Goal: Task Accomplishment & Management: Complete application form

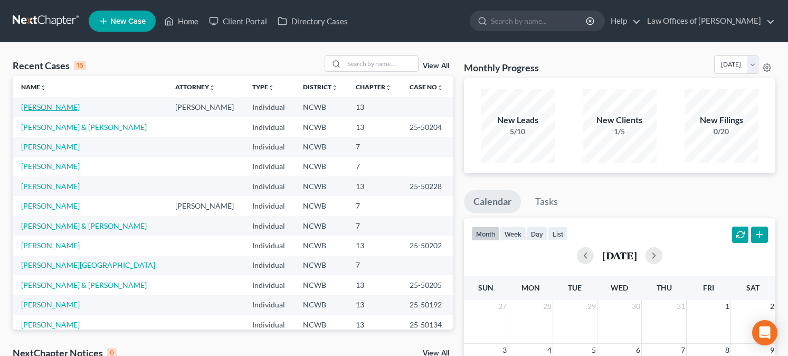
click at [52, 105] on link "[PERSON_NAME]" at bounding box center [50, 106] width 59 height 9
select select "3"
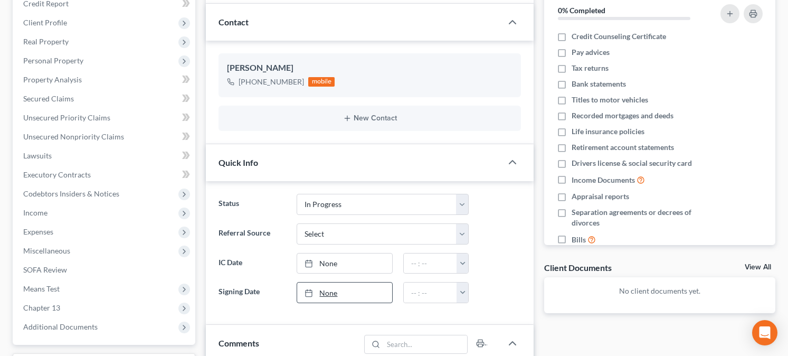
scroll to position [158, 0]
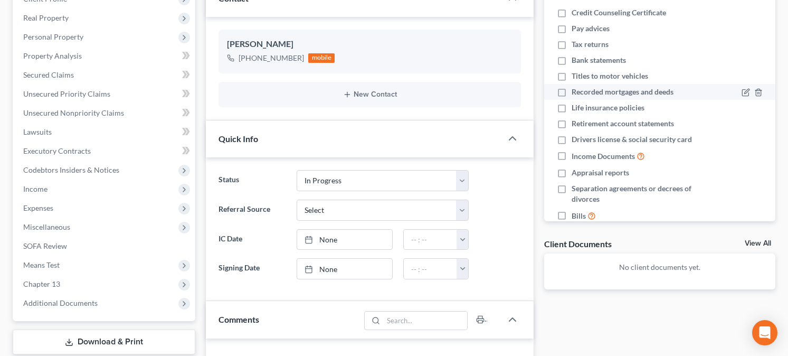
click at [571, 92] on label "Recorded mortgages and deeds" at bounding box center [622, 92] width 102 height 11
click at [575, 92] on input "Recorded mortgages and deeds" at bounding box center [578, 90] width 7 height 7
checkbox input "true"
click at [571, 75] on label "Titles to motor vehicles" at bounding box center [609, 76] width 76 height 11
click at [575, 75] on input "Titles to motor vehicles" at bounding box center [578, 74] width 7 height 7
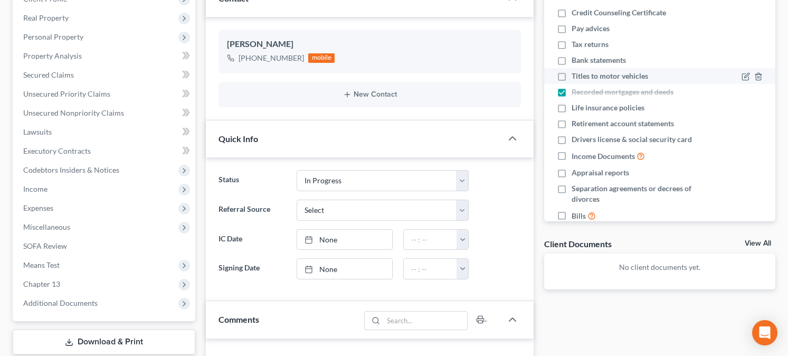
checkbox input "true"
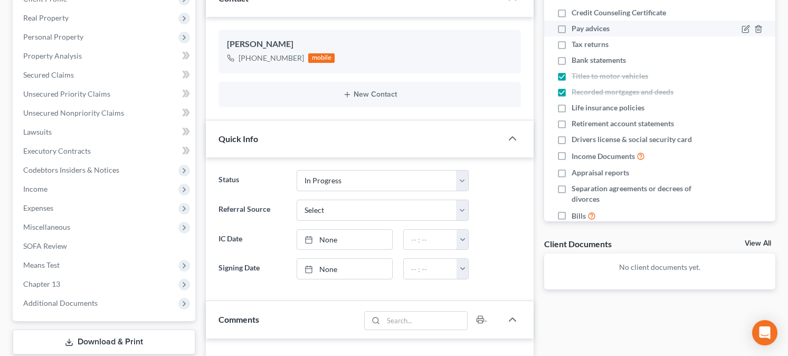
click at [571, 29] on label "Pay advices" at bounding box center [590, 28] width 38 height 11
click at [575, 29] on input "Pay advices" at bounding box center [578, 26] width 7 height 7
checkbox input "true"
click at [571, 62] on label "Bank statements" at bounding box center [598, 60] width 54 height 11
click at [575, 62] on input "Bank statements" at bounding box center [578, 58] width 7 height 7
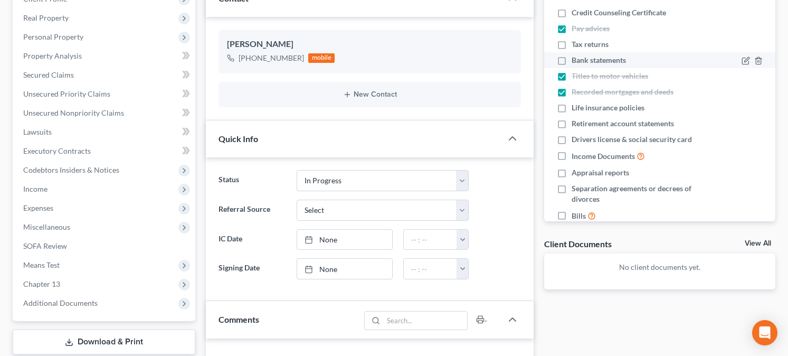
checkbox input "true"
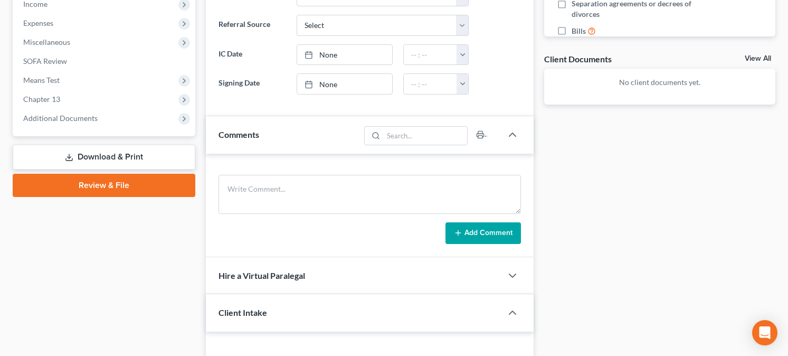
scroll to position [264, 0]
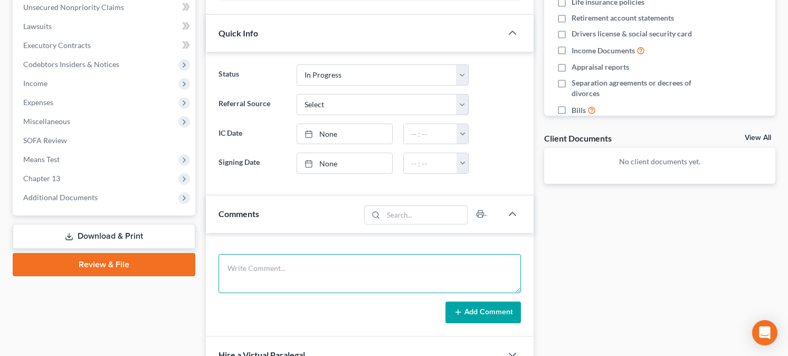
click at [261, 268] on textarea at bounding box center [369, 273] width 302 height 39
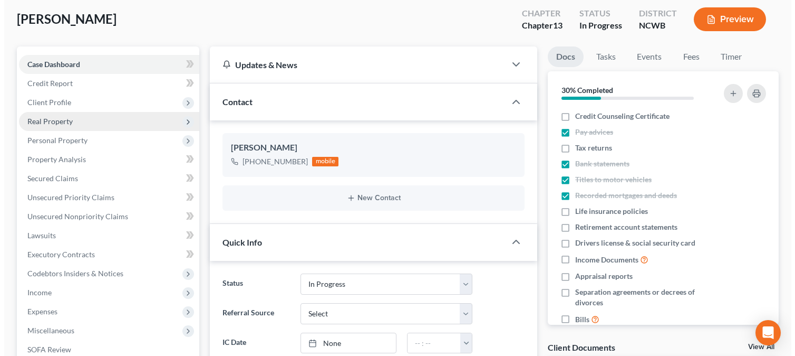
scroll to position [53, 0]
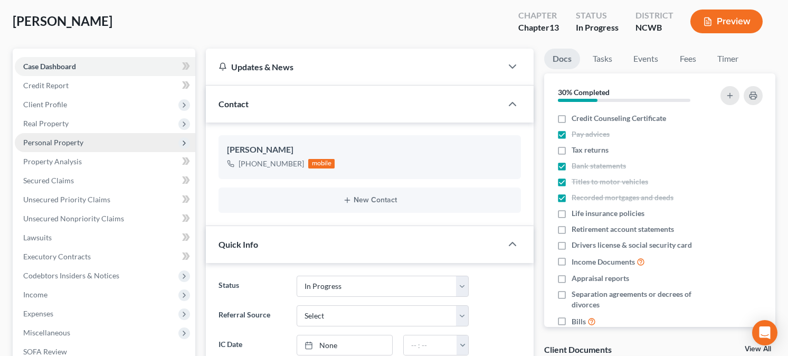
type textarea "need: DL and ss, tax returns, updated paystubs, pmt?"
click at [74, 144] on span "Personal Property" at bounding box center [53, 142] width 60 height 9
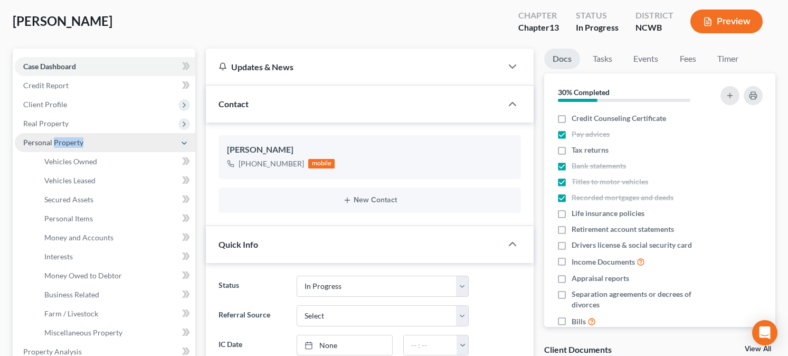
click at [74, 144] on span "Personal Property" at bounding box center [53, 142] width 60 height 9
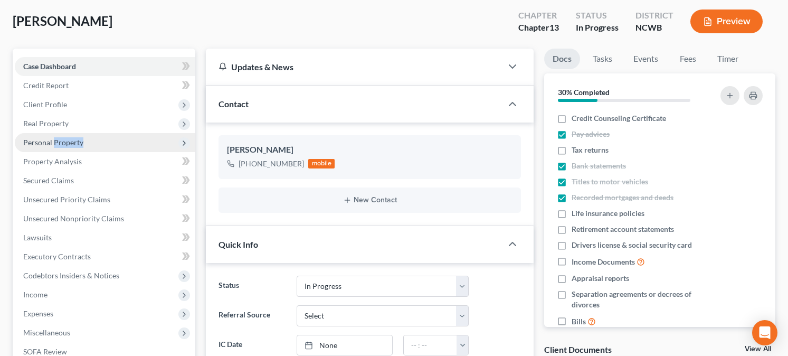
click at [57, 138] on span "Personal Property" at bounding box center [53, 142] width 60 height 9
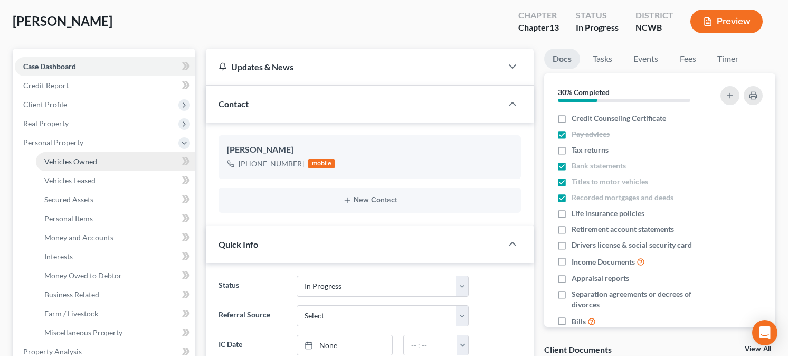
click at [79, 160] on span "Vehicles Owned" at bounding box center [70, 161] width 53 height 9
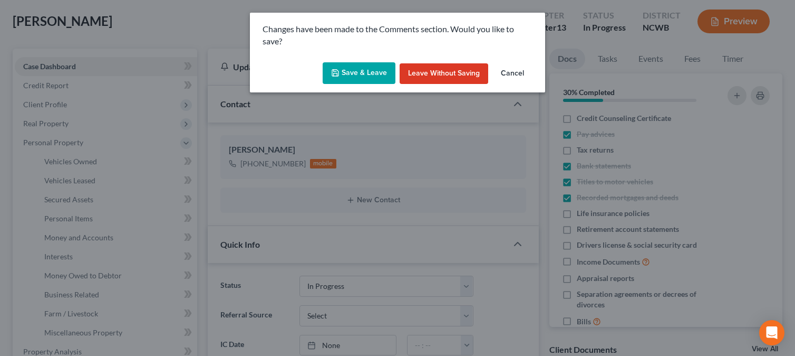
click at [344, 73] on button "Save & Leave" at bounding box center [359, 73] width 73 height 22
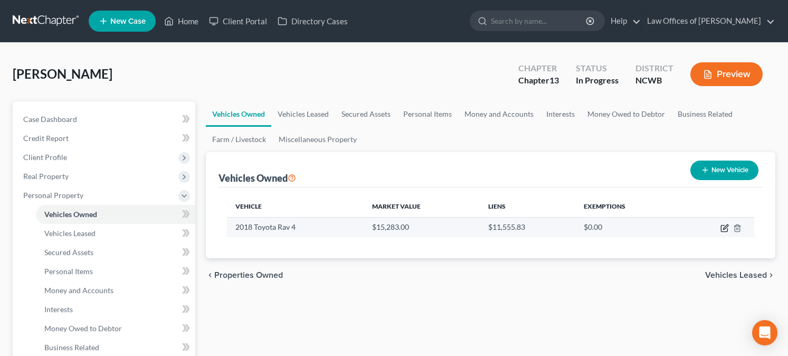
click at [722, 229] on icon "button" at bounding box center [724, 228] width 8 height 8
select select "0"
select select "8"
select select "2"
select select "0"
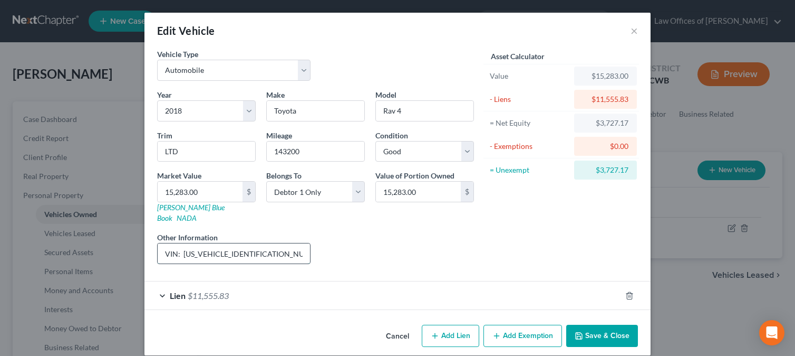
drag, startPoint x: 253, startPoint y: 242, endPoint x: 178, endPoint y: 246, distance: 74.5
click at [178, 246] on input "VIN: [US_VEHICLE_IDENTIFICATION_NUMBER] rear hatchback hydraulic doesn't work" at bounding box center [234, 253] width 152 height 20
click at [184, 209] on link "[PERSON_NAME] Blue Book" at bounding box center [191, 213] width 68 height 20
click at [180, 209] on link "[PERSON_NAME] Blue Book" at bounding box center [191, 213] width 68 height 20
drag, startPoint x: 294, startPoint y: 242, endPoint x: 161, endPoint y: 248, distance: 133.6
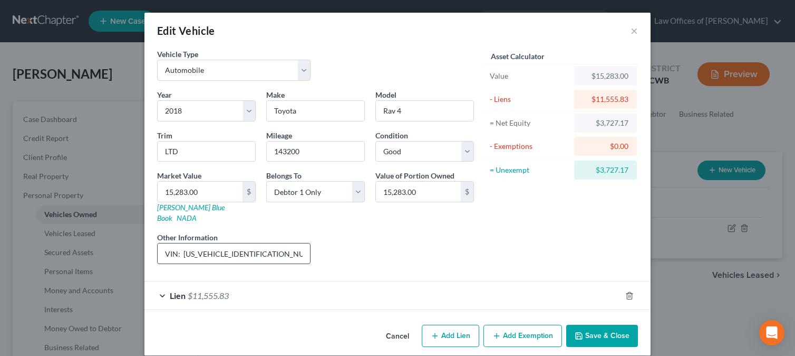
click at [161, 248] on input "VIN: [US_VEHICLE_IDENTIFICATION_NUMBER] rear hatchback hydraulic doesn't work" at bounding box center [234, 253] width 152 height 20
type input "k"
click at [197, 245] on input "text" at bounding box center [234, 253] width 152 height 20
drag, startPoint x: 248, startPoint y: 235, endPoint x: 161, endPoint y: 240, distance: 86.6
click at [161, 243] on input "JTMYFREV8JJI53683" at bounding box center [234, 253] width 152 height 20
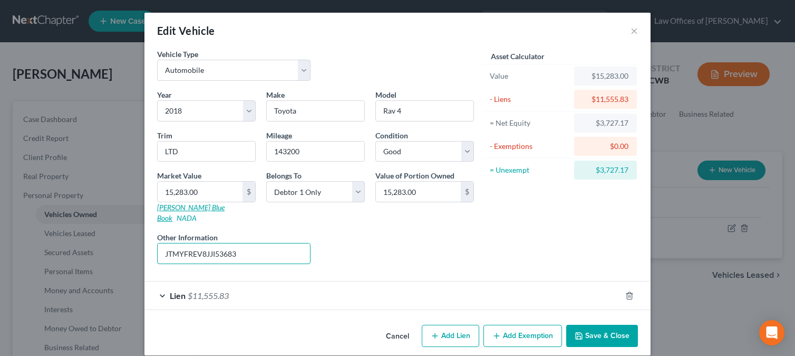
type input "JTMYFREV8JJI53683"
click at [176, 208] on link "[PERSON_NAME] Blue Book" at bounding box center [191, 213] width 68 height 20
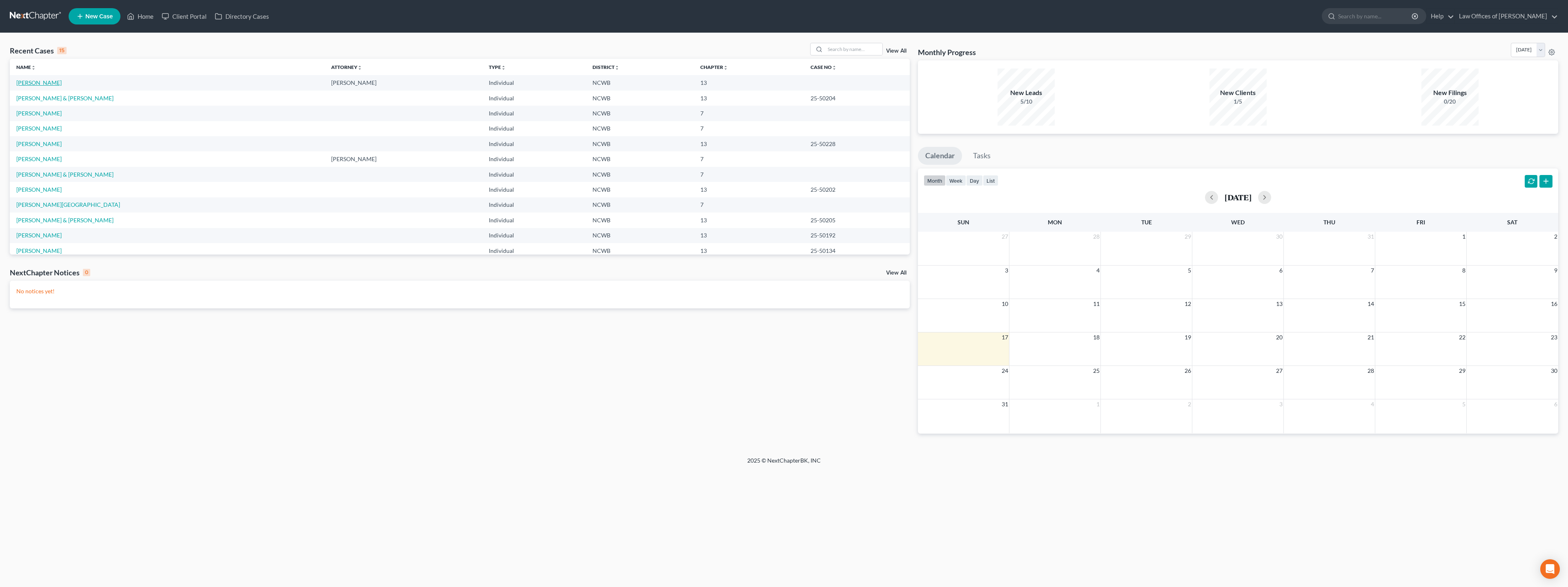
click at [39, 83] on link "[PERSON_NAME]" at bounding box center [39, 82] width 46 height 7
select select "3"
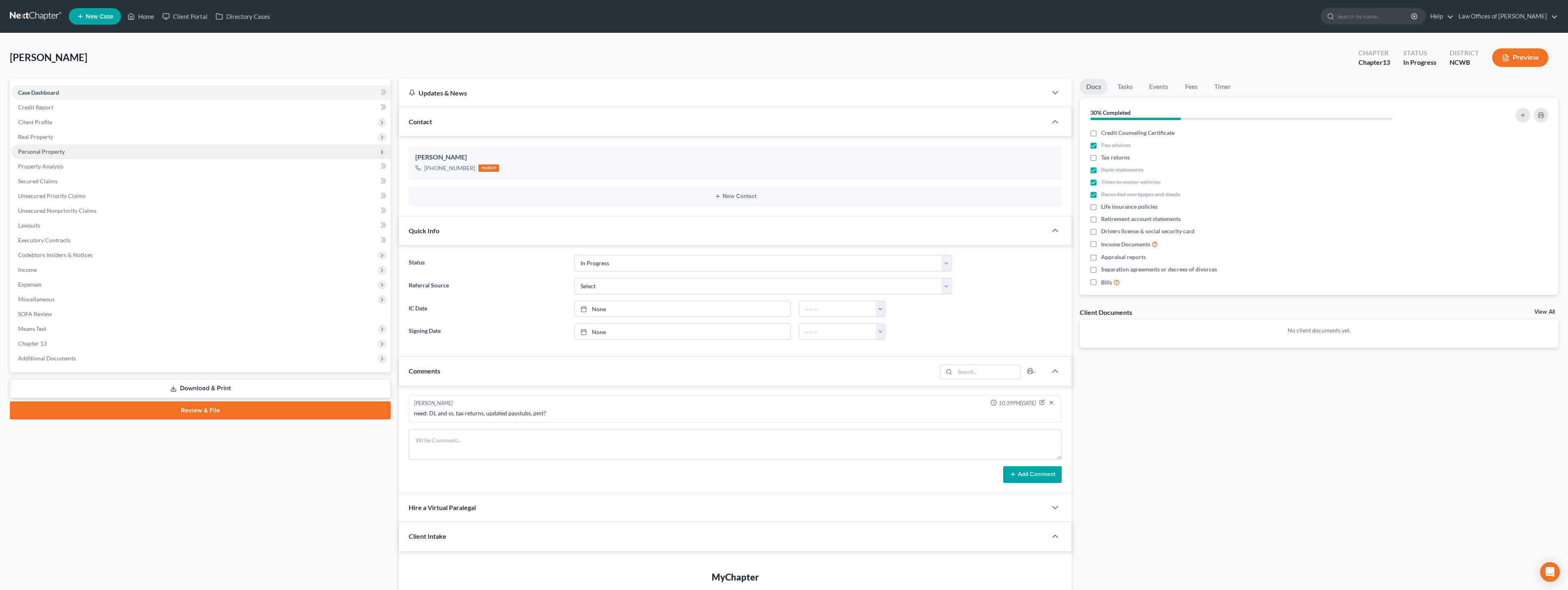
click at [53, 152] on span "Personal Property" at bounding box center [41, 151] width 47 height 7
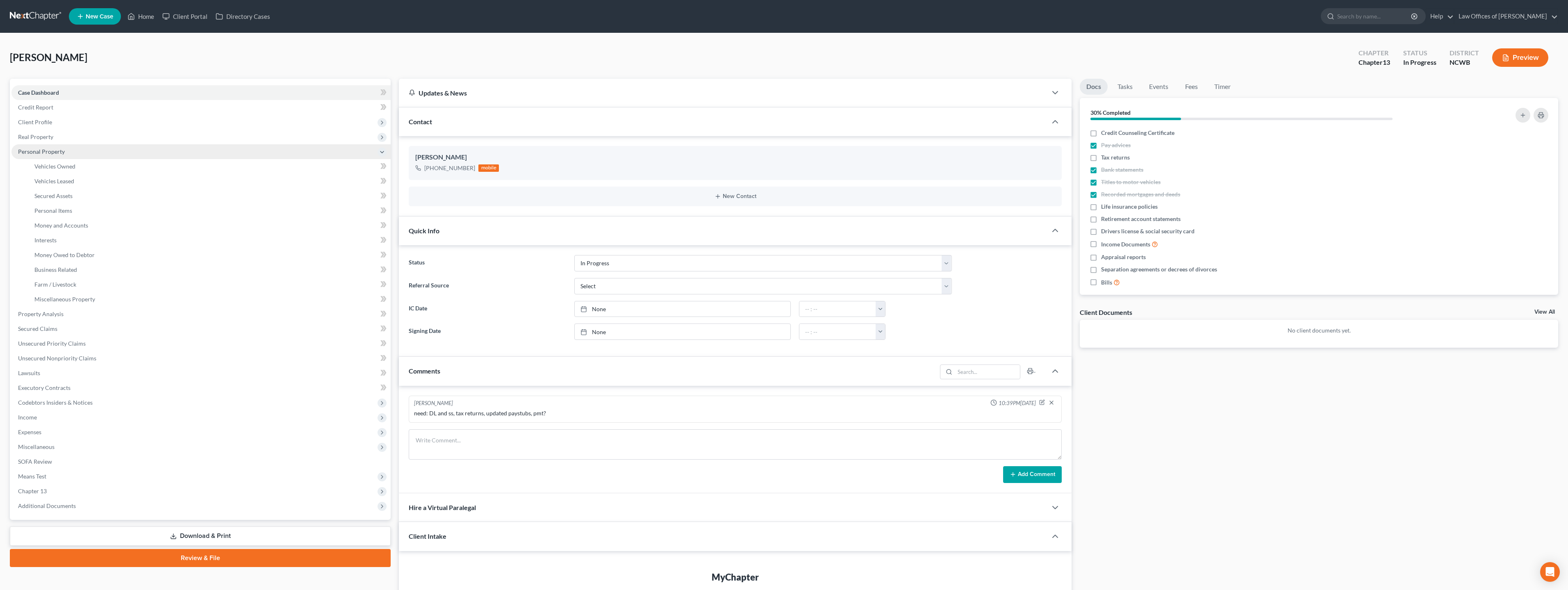
click at [53, 152] on span "Personal Property" at bounding box center [41, 151] width 47 height 7
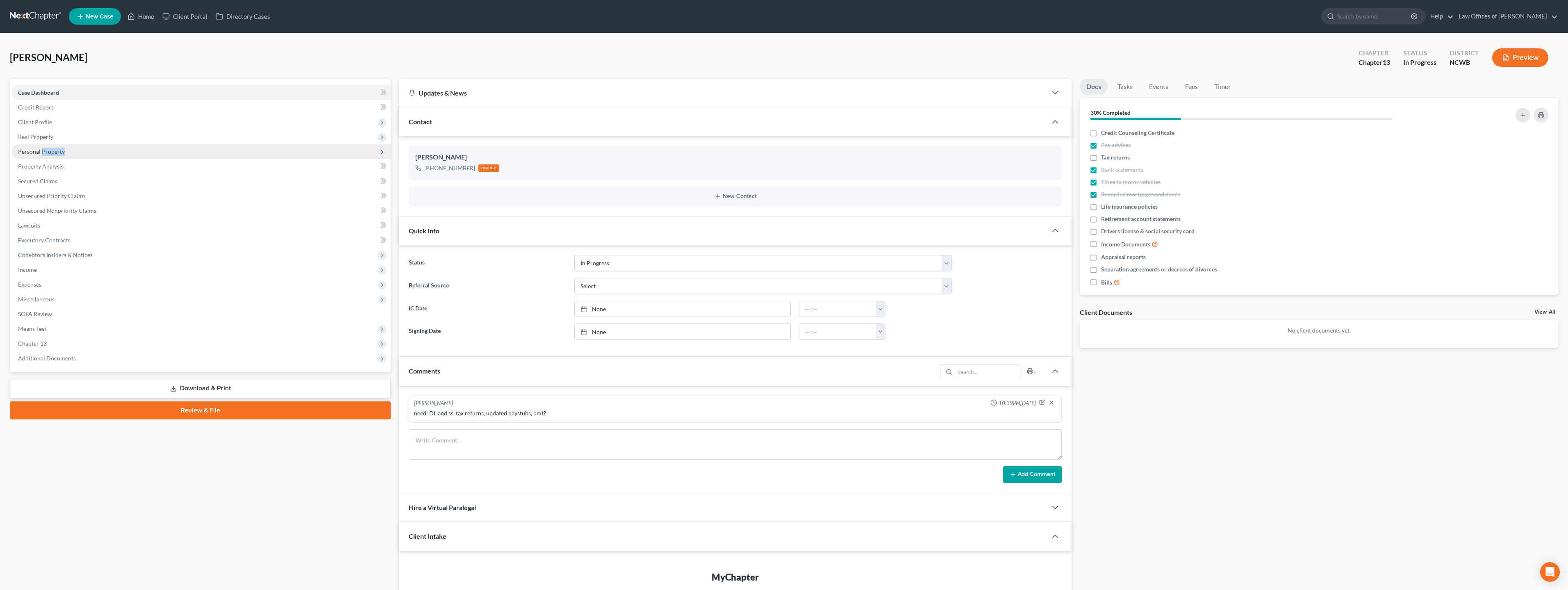
click at [53, 152] on span "Personal Property" at bounding box center [41, 151] width 47 height 7
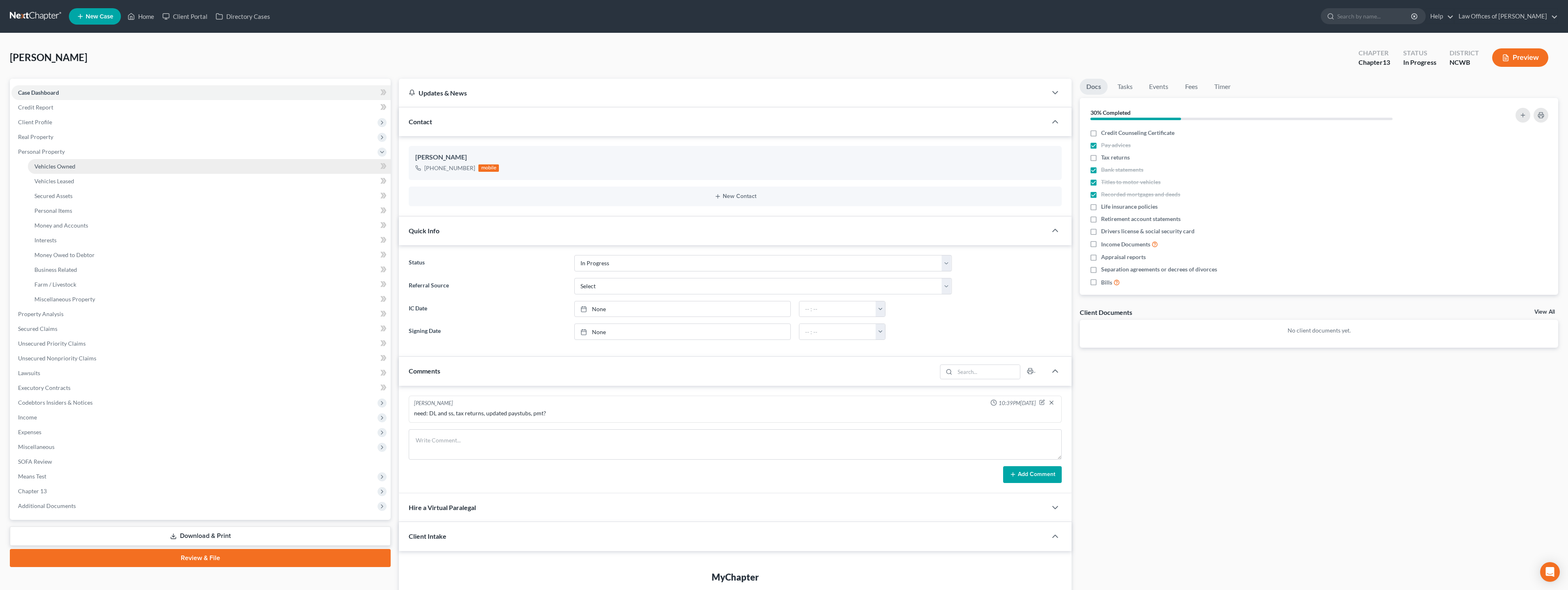
click at [57, 165] on span "Vehicles Owned" at bounding box center [54, 166] width 41 height 7
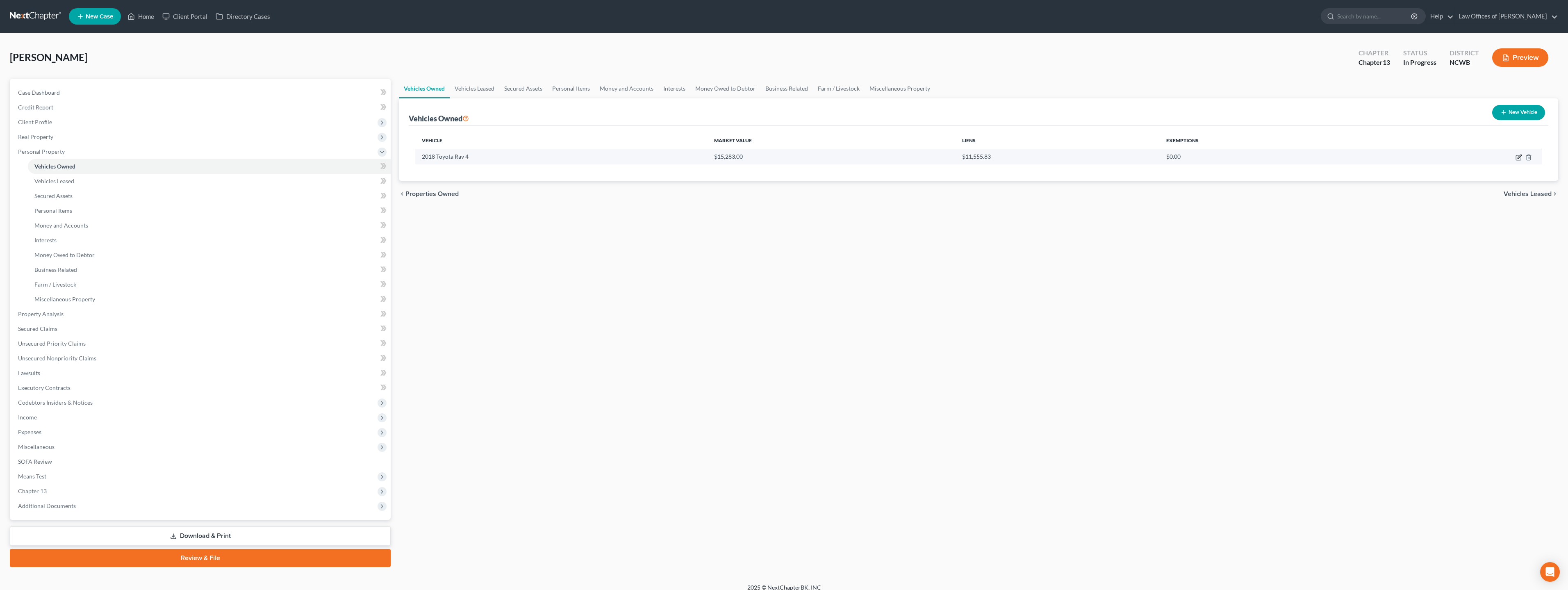
click at [1518, 159] on icon "button" at bounding box center [1518, 157] width 6 height 6
select select "0"
select select "8"
select select "2"
select select "0"
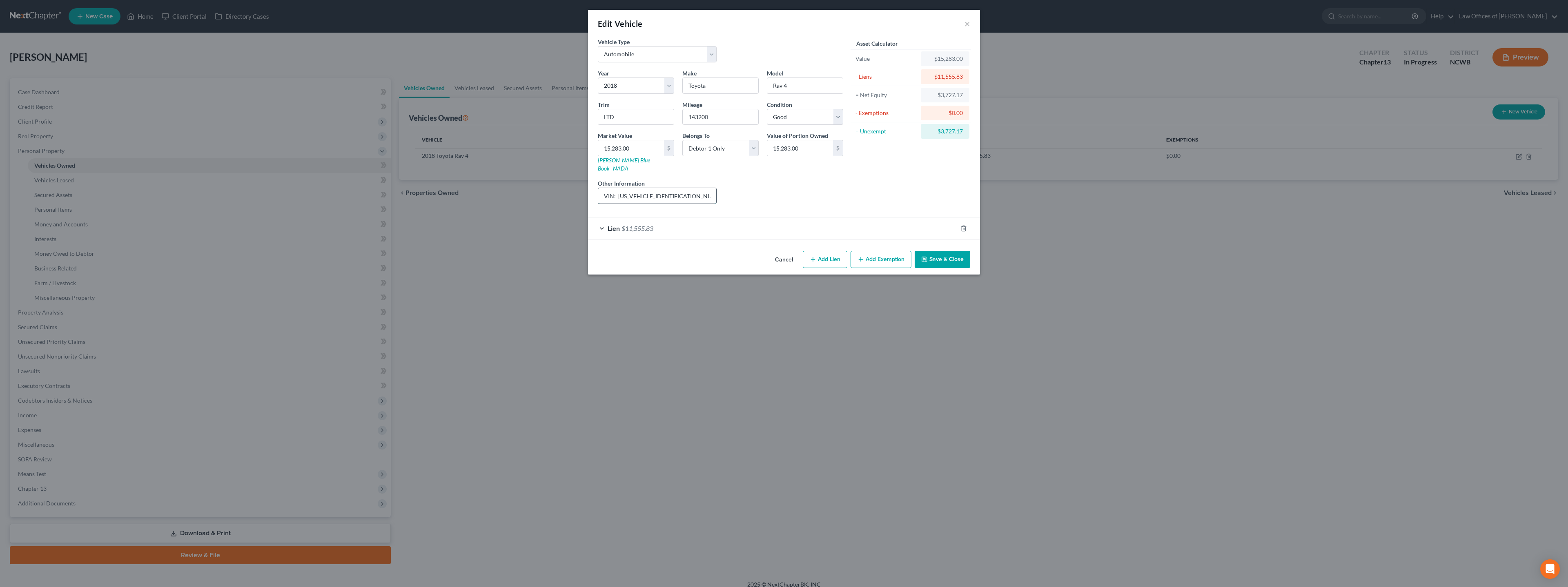
click at [708, 192] on input "VIN: [US_VEHICLE_IDENTIFICATION_NUMBER] rear hatchback hydraulic doesn't work" at bounding box center [657, 196] width 118 height 15
click at [933, 254] on button "Save & Close" at bounding box center [943, 259] width 56 height 17
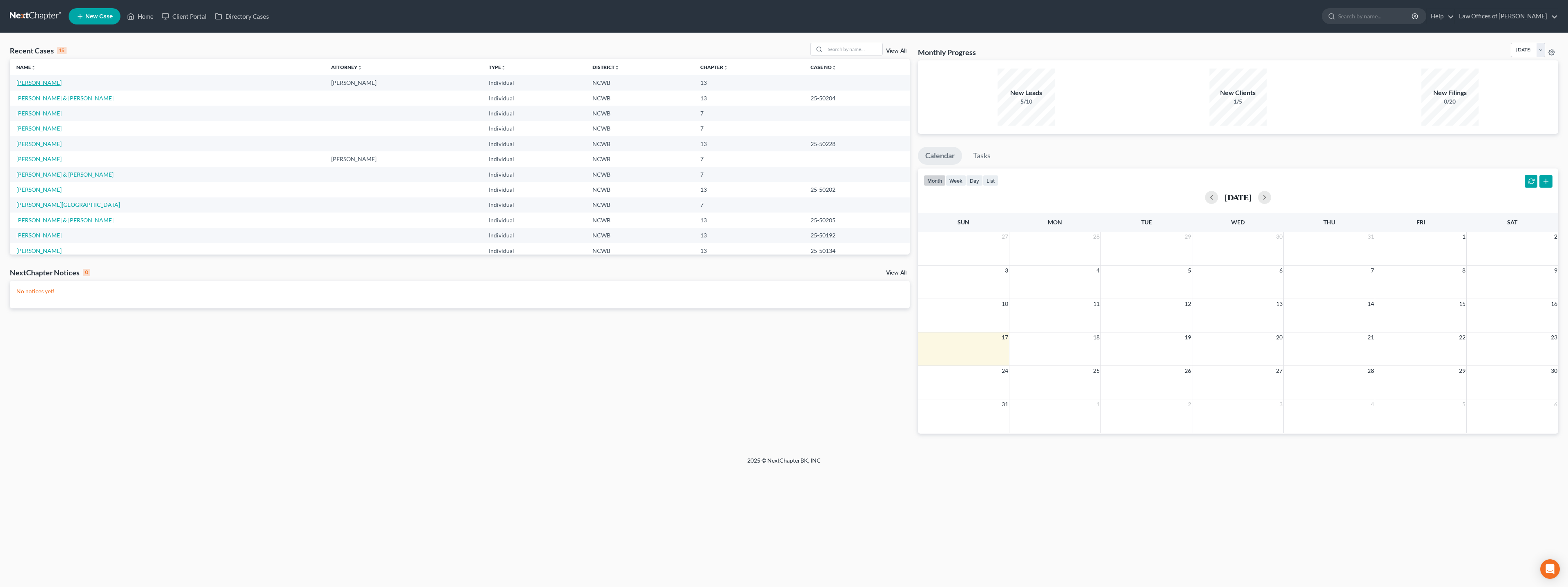
click at [39, 85] on link "[PERSON_NAME]" at bounding box center [39, 82] width 46 height 7
click at [39, 84] on link "[PERSON_NAME]" at bounding box center [39, 82] width 46 height 7
select select "3"
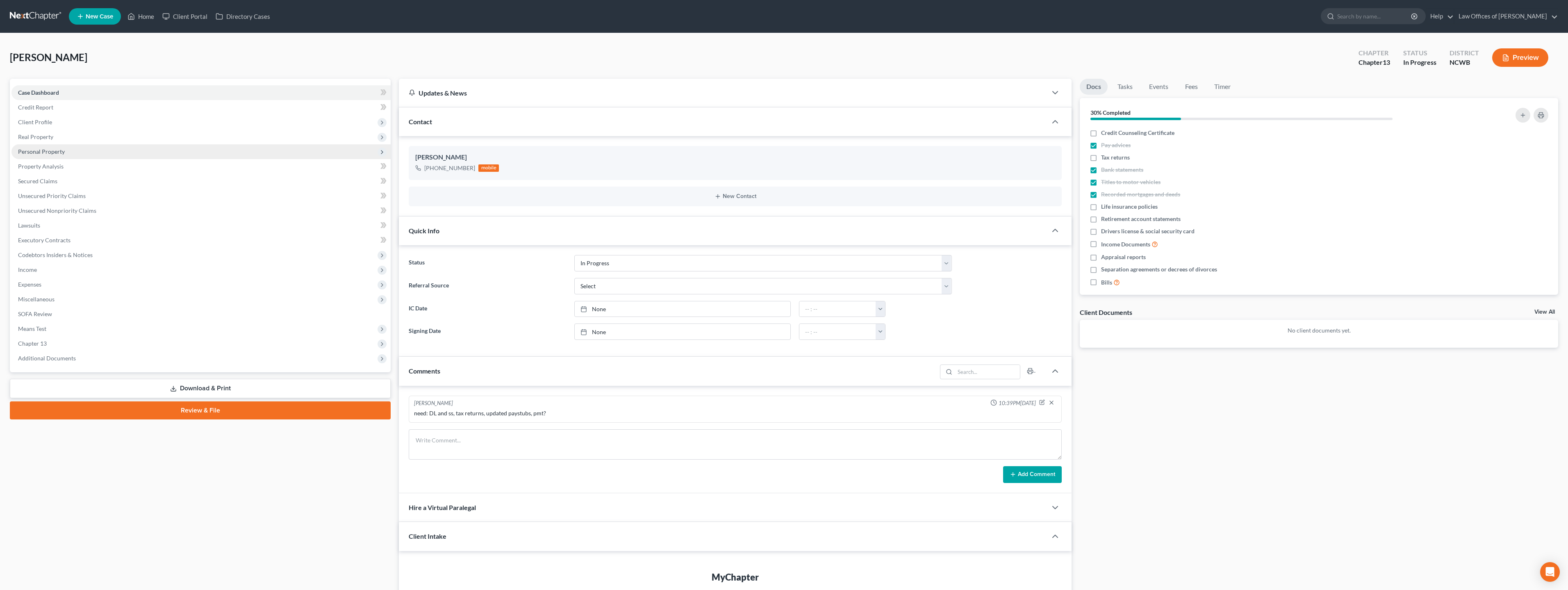
click at [40, 152] on span "Personal Property" at bounding box center [41, 151] width 47 height 7
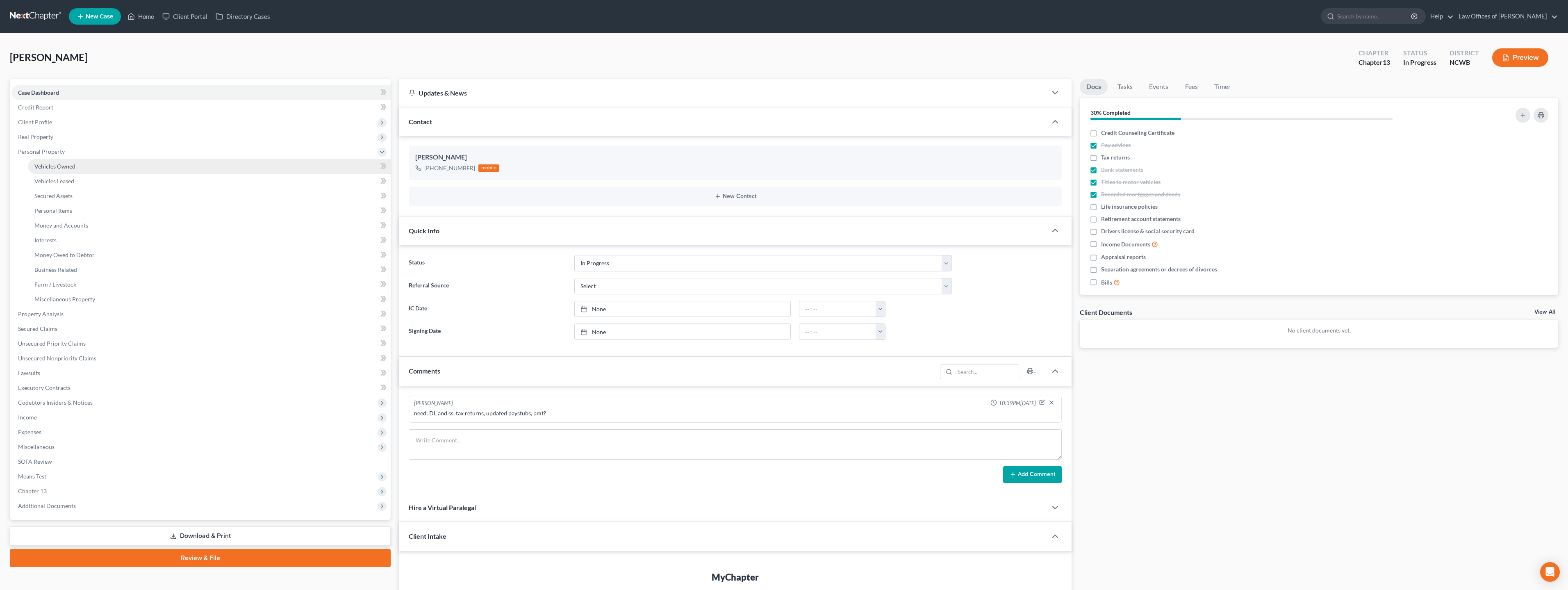
click at [44, 169] on span "Vehicles Owned" at bounding box center [54, 166] width 41 height 7
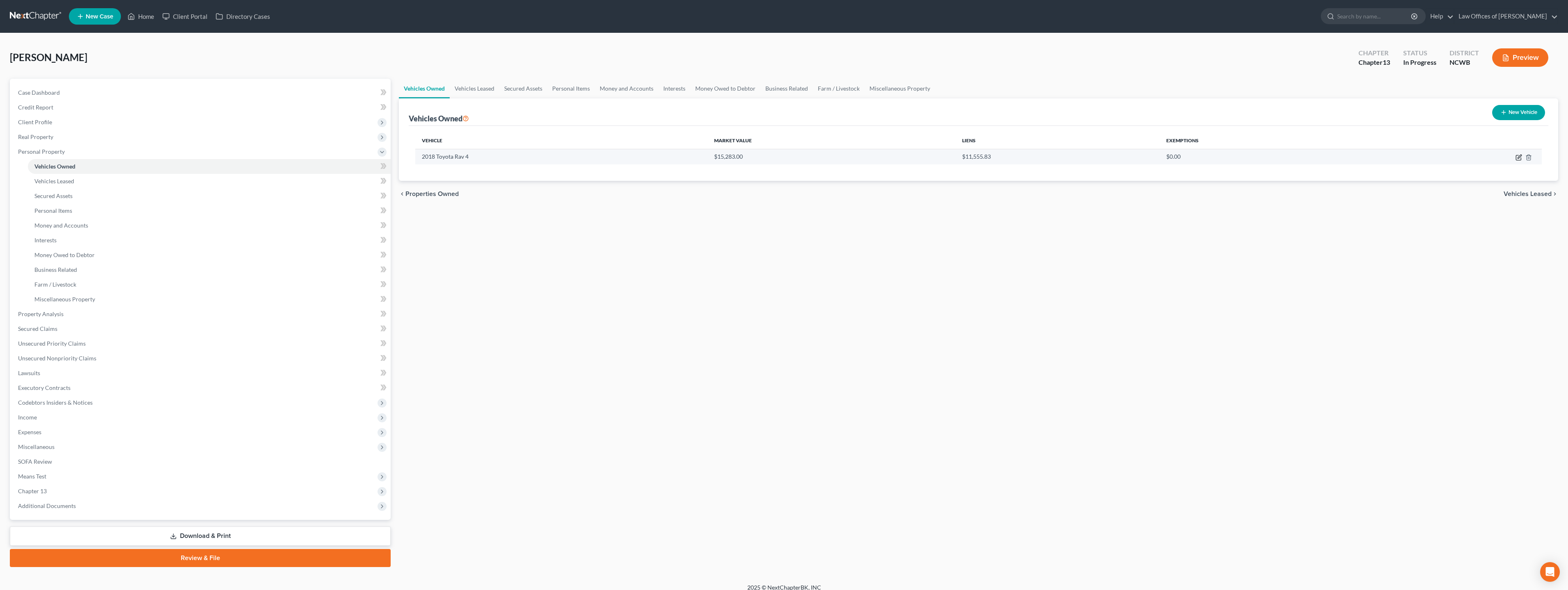
click at [1518, 157] on icon "button" at bounding box center [1519, 156] width 4 height 4
select select "0"
select select "8"
select select "2"
select select "0"
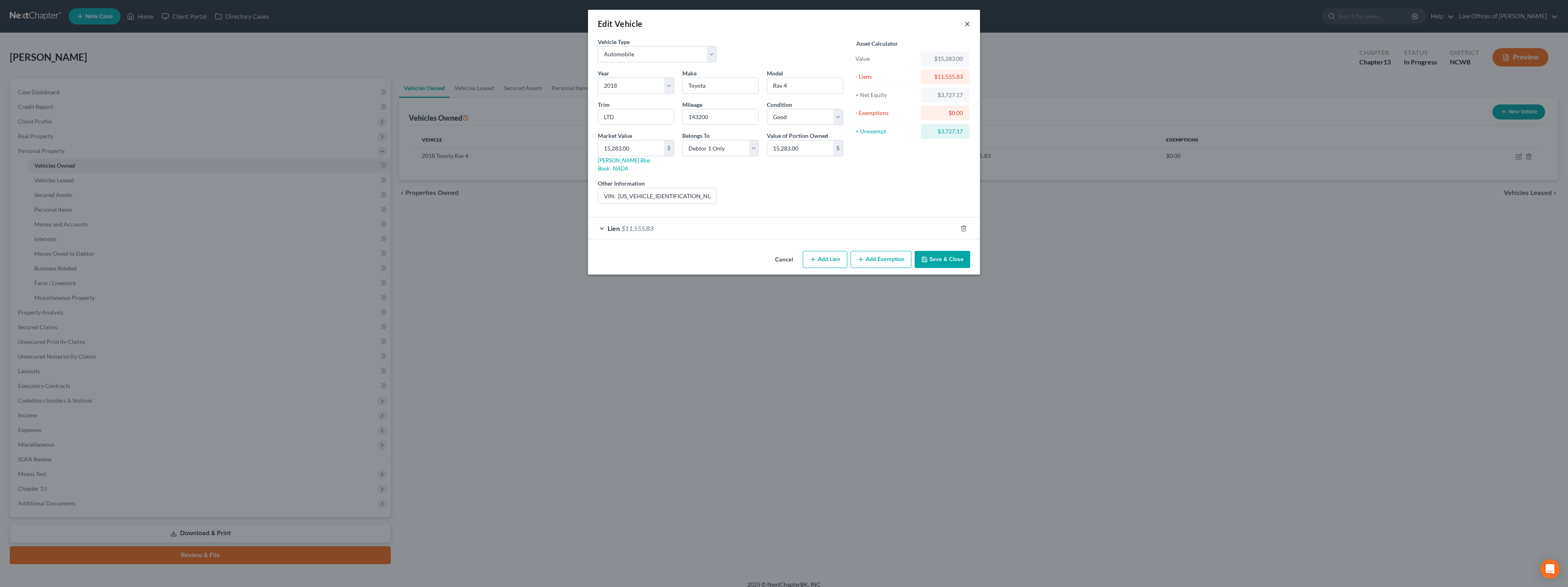
click at [967, 24] on button "×" at bounding box center [967, 23] width 5 height 10
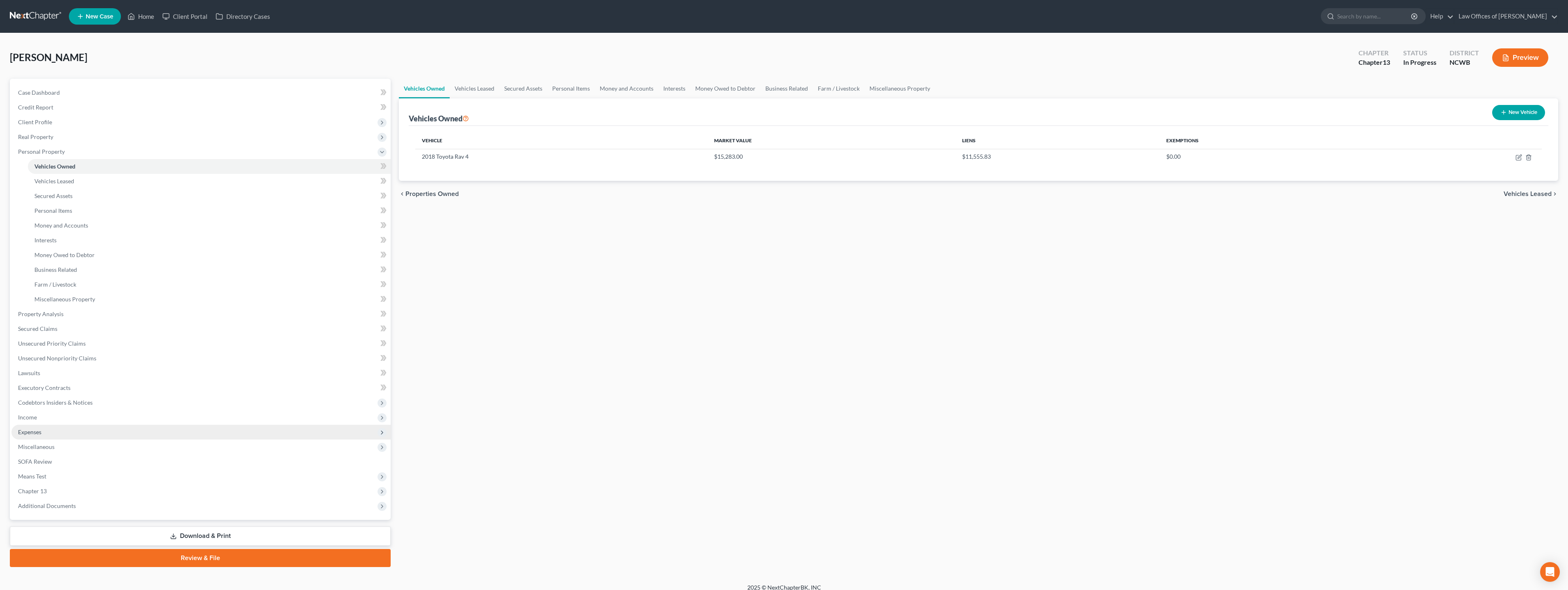
click at [28, 432] on span "Expenses" at bounding box center [30, 431] width 23 height 7
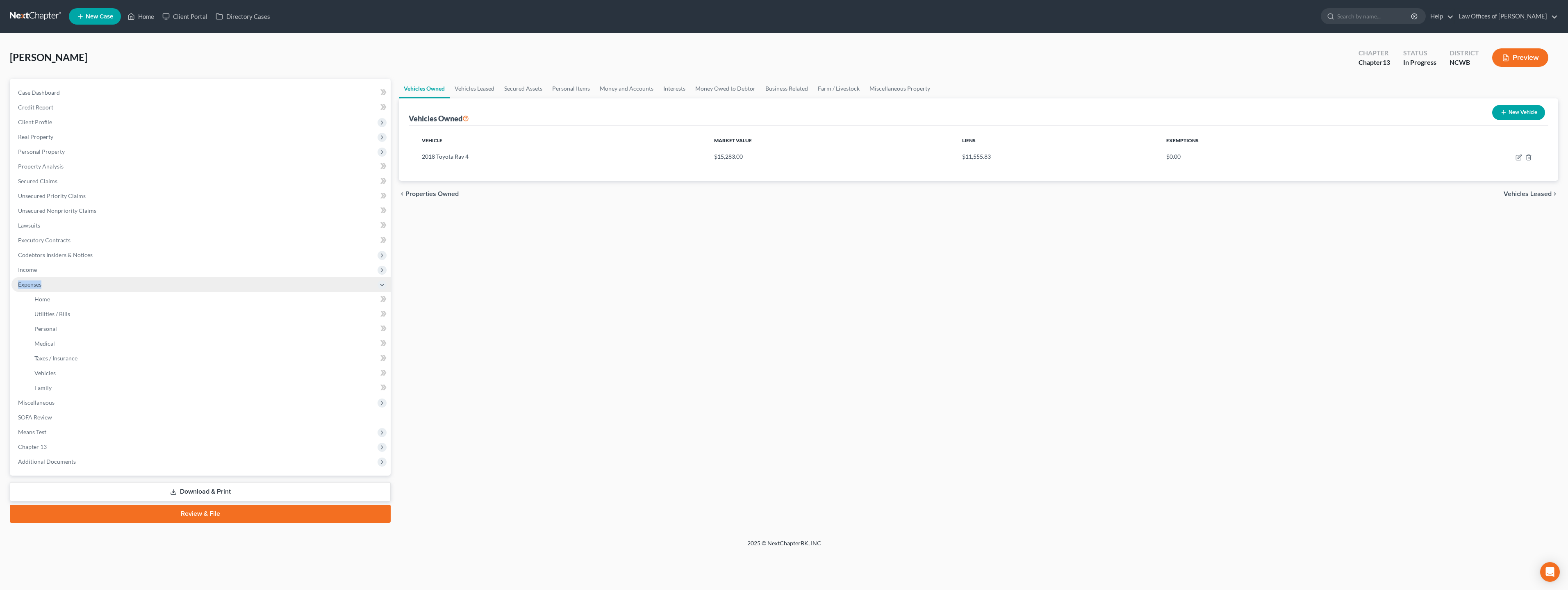
click at [28, 395] on li "Expenses Home Utilities / Bills Personal Medical" at bounding box center [201, 337] width 379 height 118
click at [44, 299] on span "Home" at bounding box center [42, 298] width 16 height 7
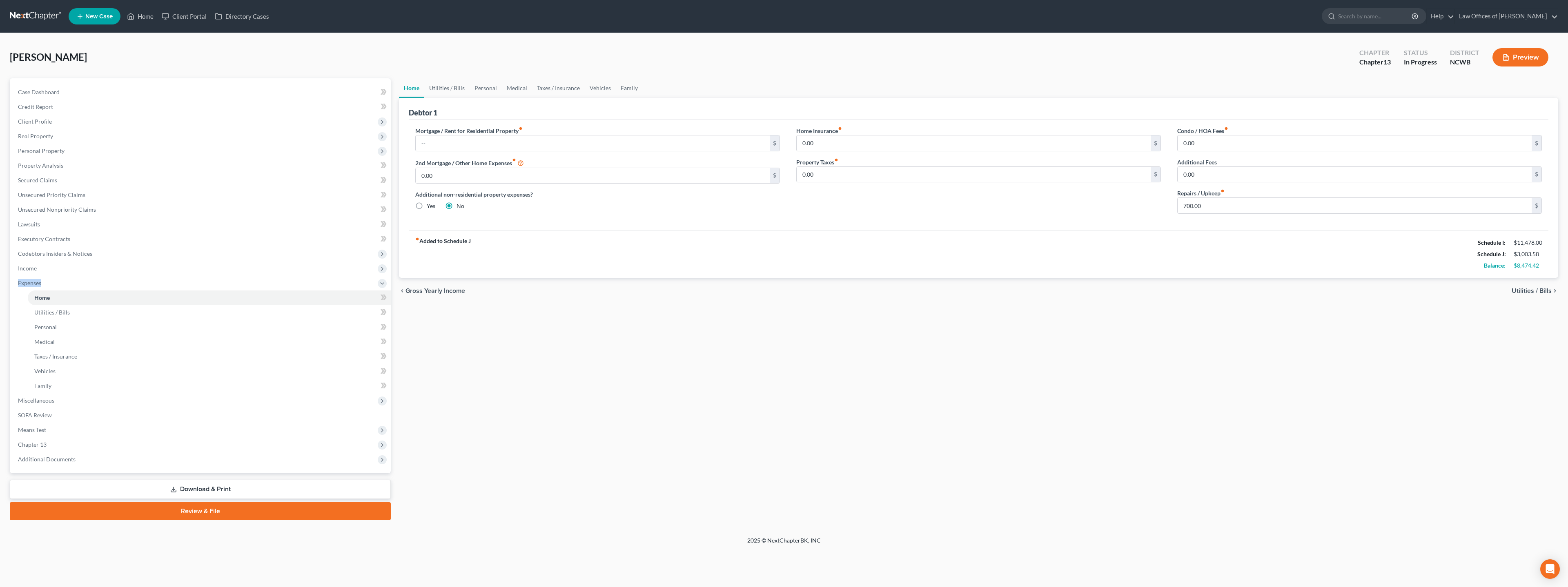
click at [1529, 288] on span "Utilities / Bills" at bounding box center [1532, 291] width 40 height 6
click at [1529, 288] on span "Personal" at bounding box center [1539, 292] width 26 height 6
click at [1537, 261] on span "Medical" at bounding box center [1540, 259] width 23 height 6
click at [1539, 266] on span "Taxes / Insurance" at bounding box center [1525, 268] width 51 height 6
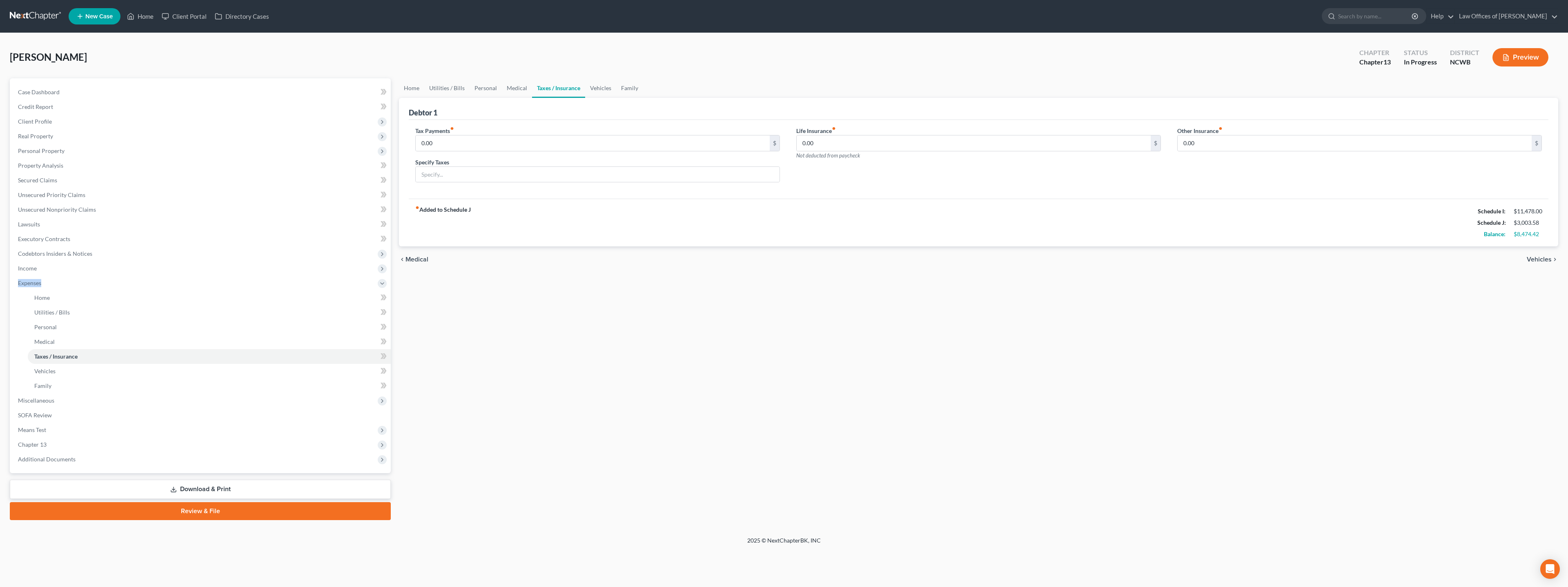
click at [1540, 257] on span "Vehicles" at bounding box center [1539, 259] width 25 height 6
click at [33, 411] on span "SOFA Review" at bounding box center [35, 415] width 34 height 7
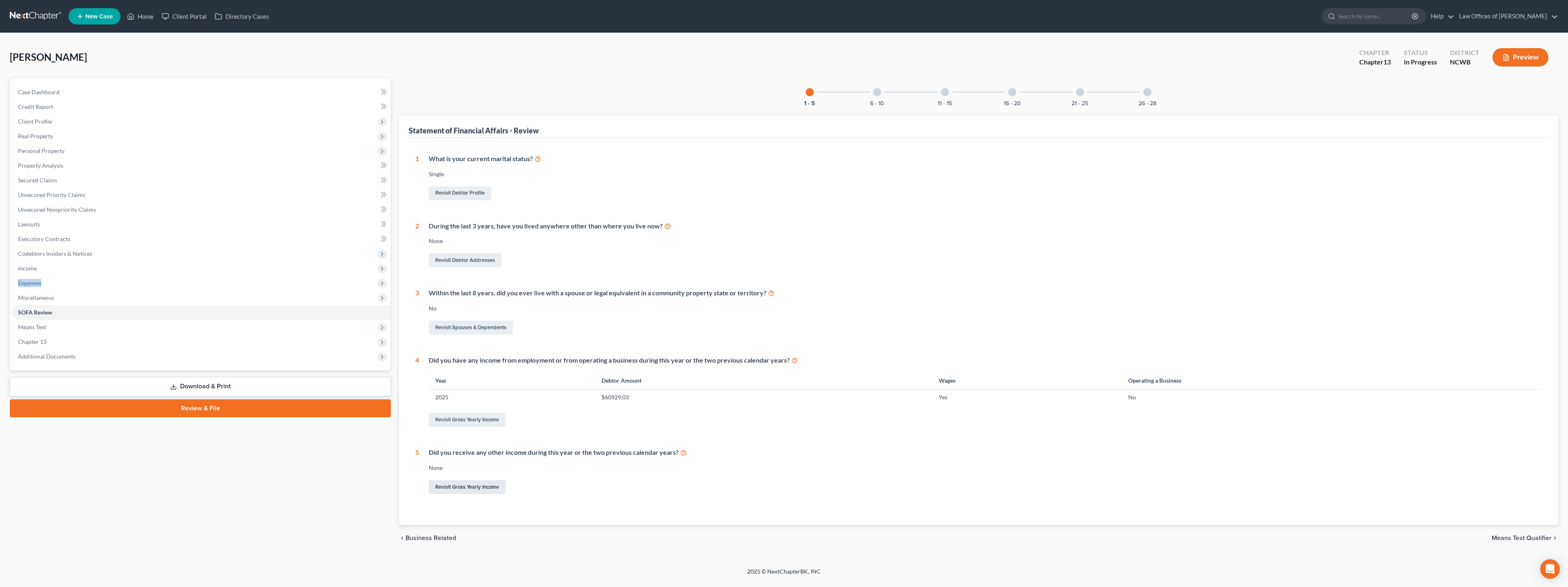
click at [457, 485] on link "Revisit Gross Yearly Income" at bounding box center [467, 487] width 77 height 14
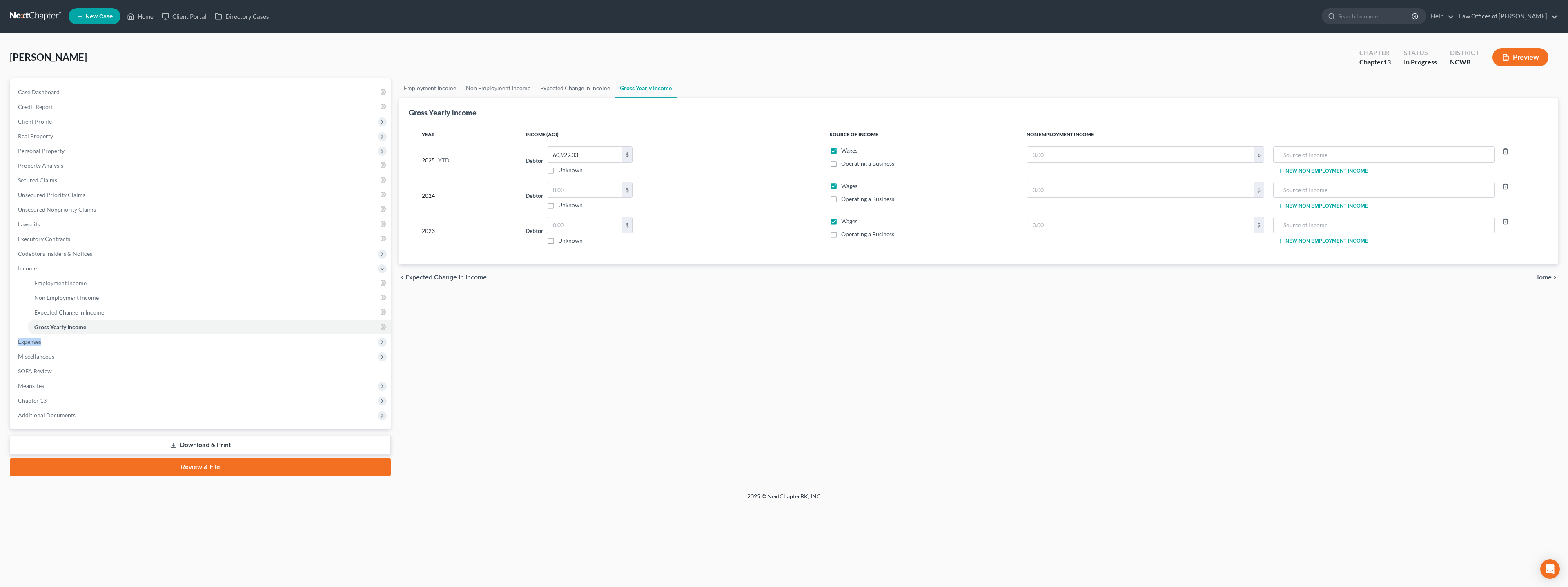
click at [1357, 172] on button "New Non Employment Income" at bounding box center [1323, 171] width 91 height 6
click at [1357, 157] on input "text" at bounding box center [1383, 155] width 213 height 15
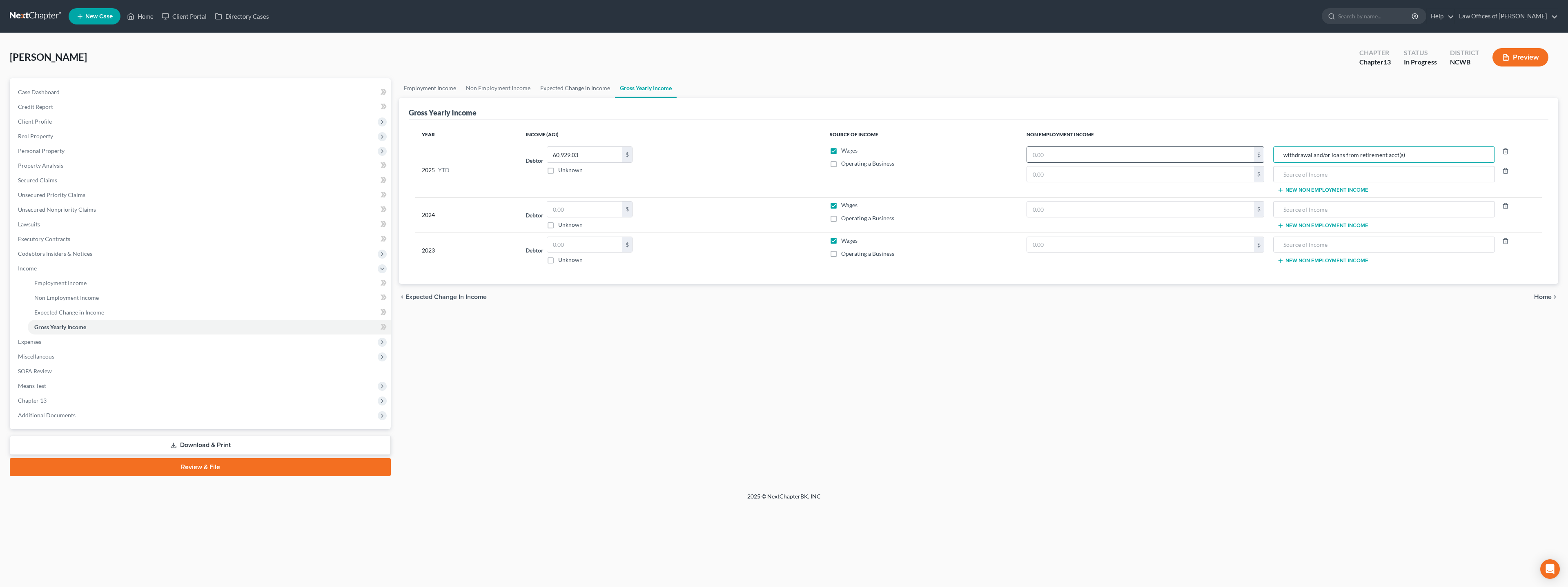
type input "withdrawal and/or loans from retirement acct(s)"
click at [1213, 159] on input "text" at bounding box center [1140, 155] width 227 height 15
type input "0.00"
click at [1536, 56] on button "Preview" at bounding box center [1520, 57] width 56 height 19
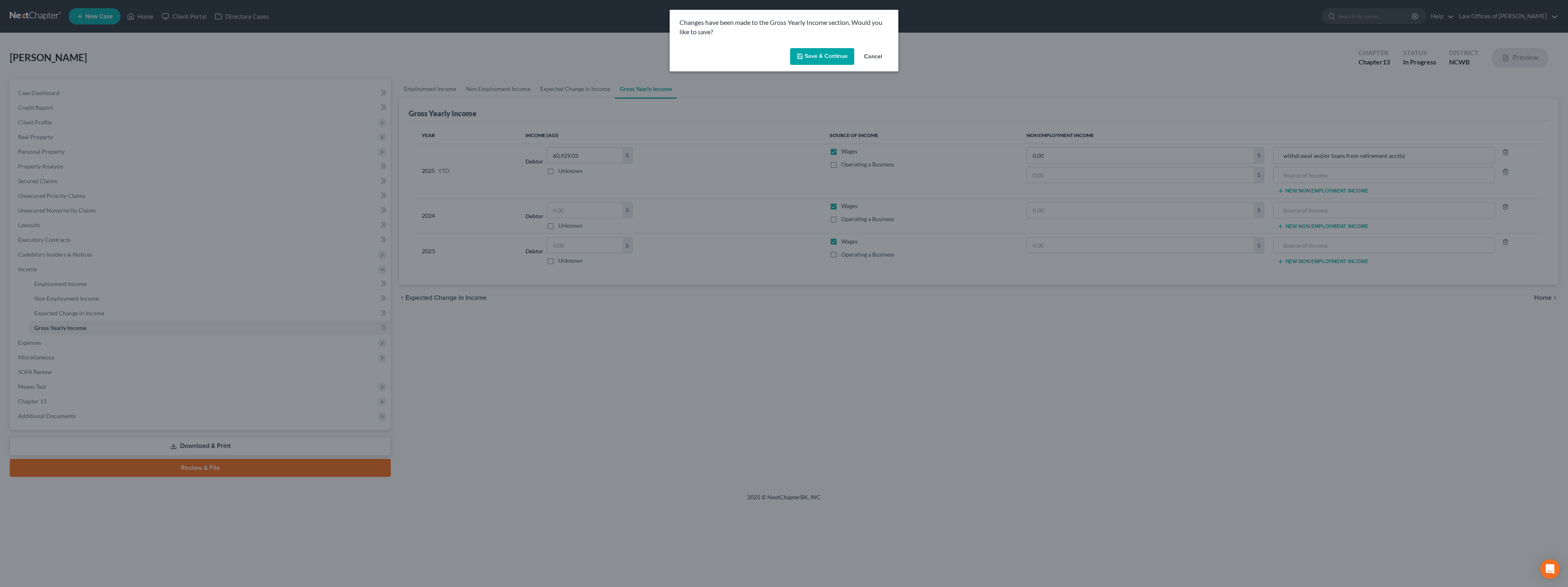
click at [834, 56] on button "Save & Continue" at bounding box center [822, 56] width 64 height 17
